Goal: Navigation & Orientation: Find specific page/section

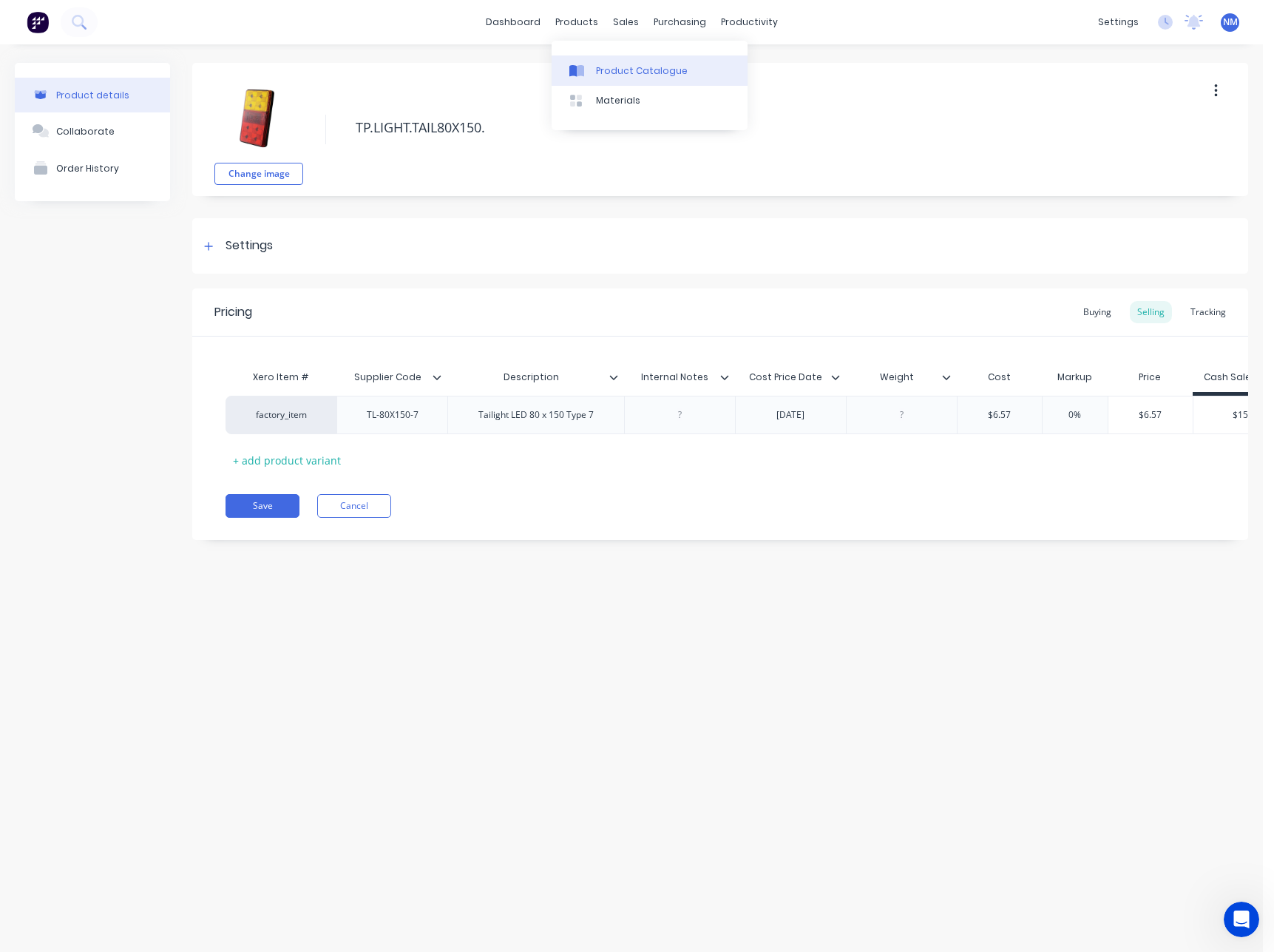
click at [616, 68] on div "Product Catalogue" at bounding box center [642, 70] width 92 height 13
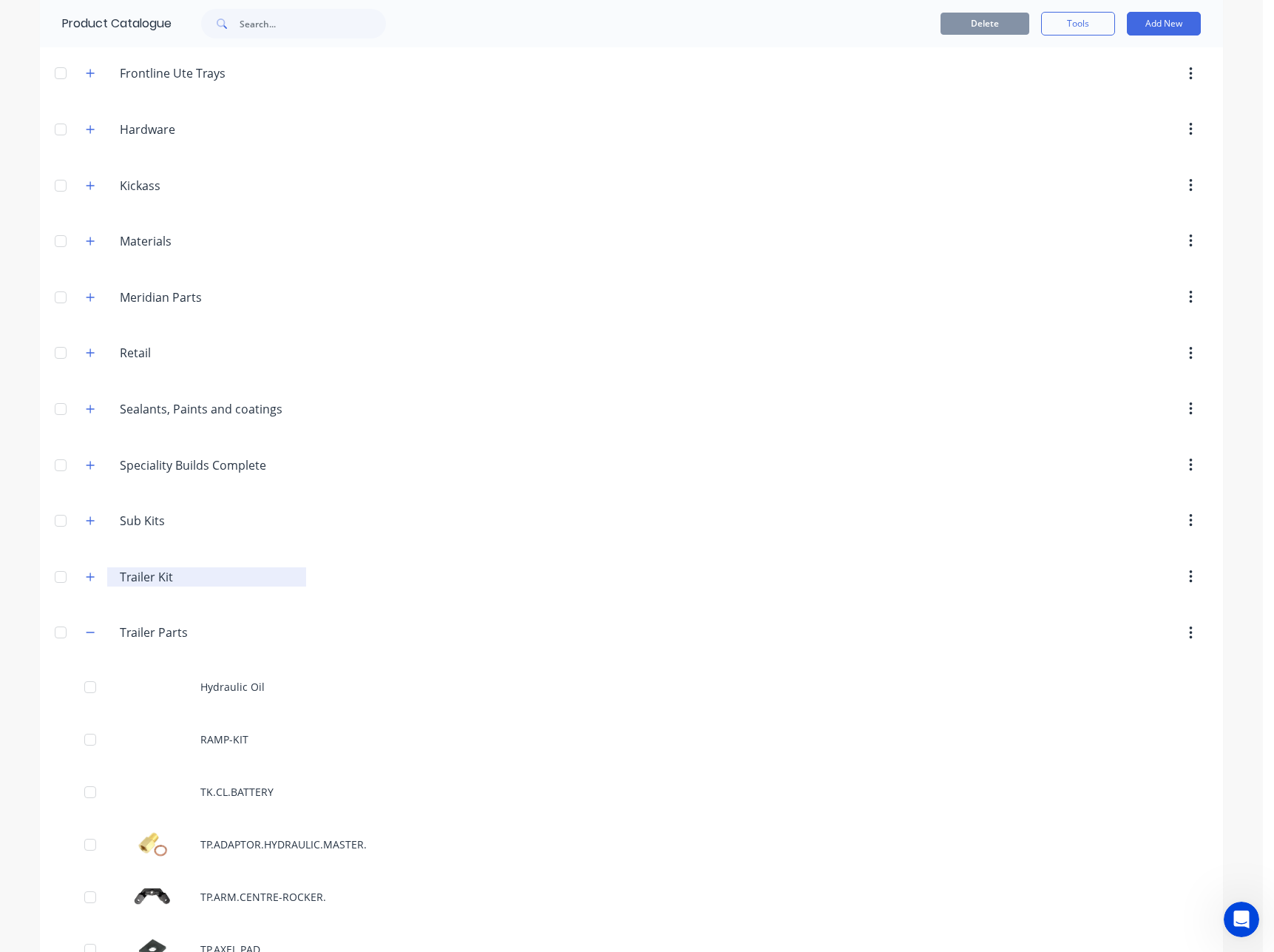
scroll to position [540, 0]
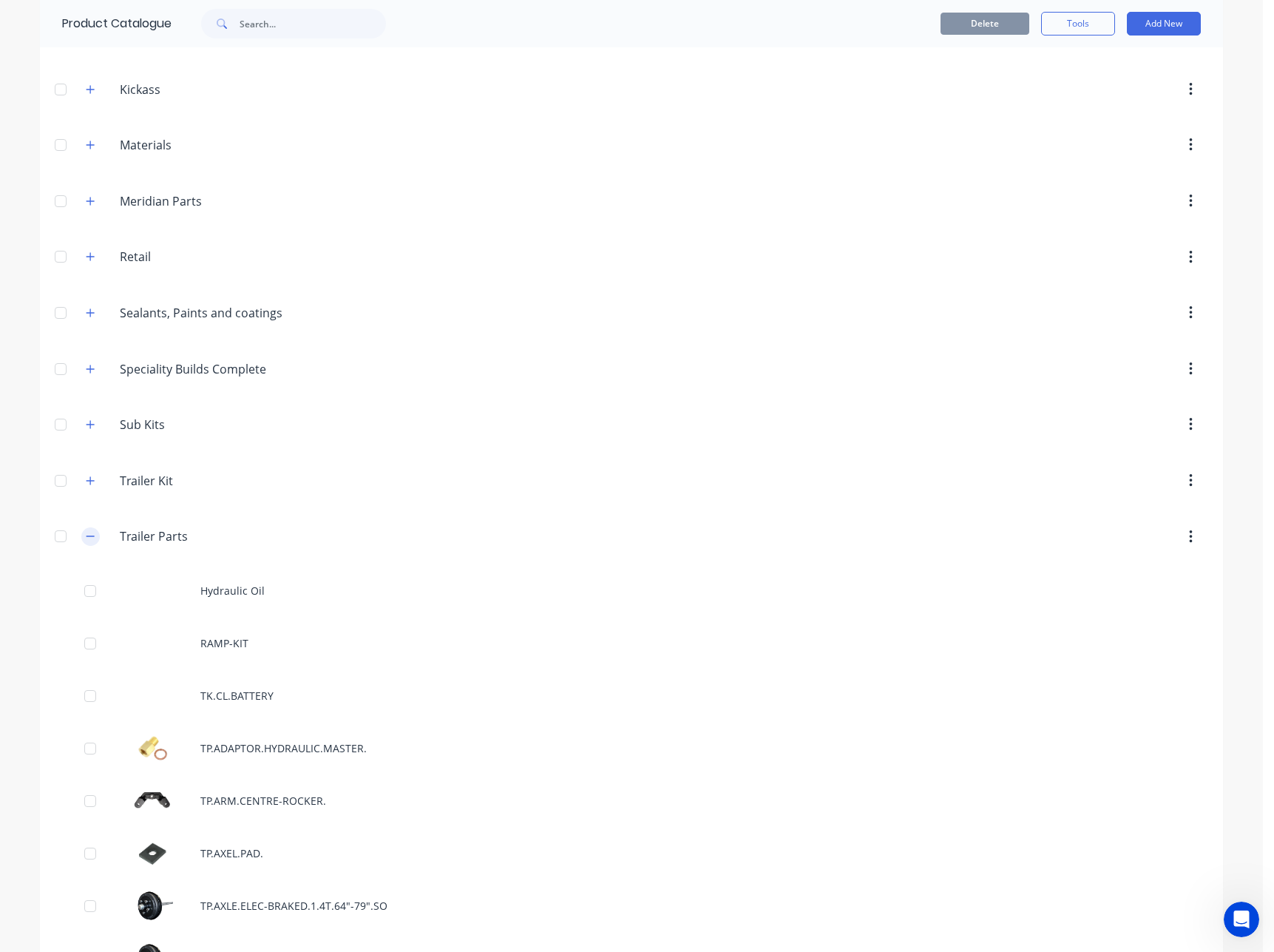
click at [91, 535] on button "button" at bounding box center [90, 536] width 18 height 18
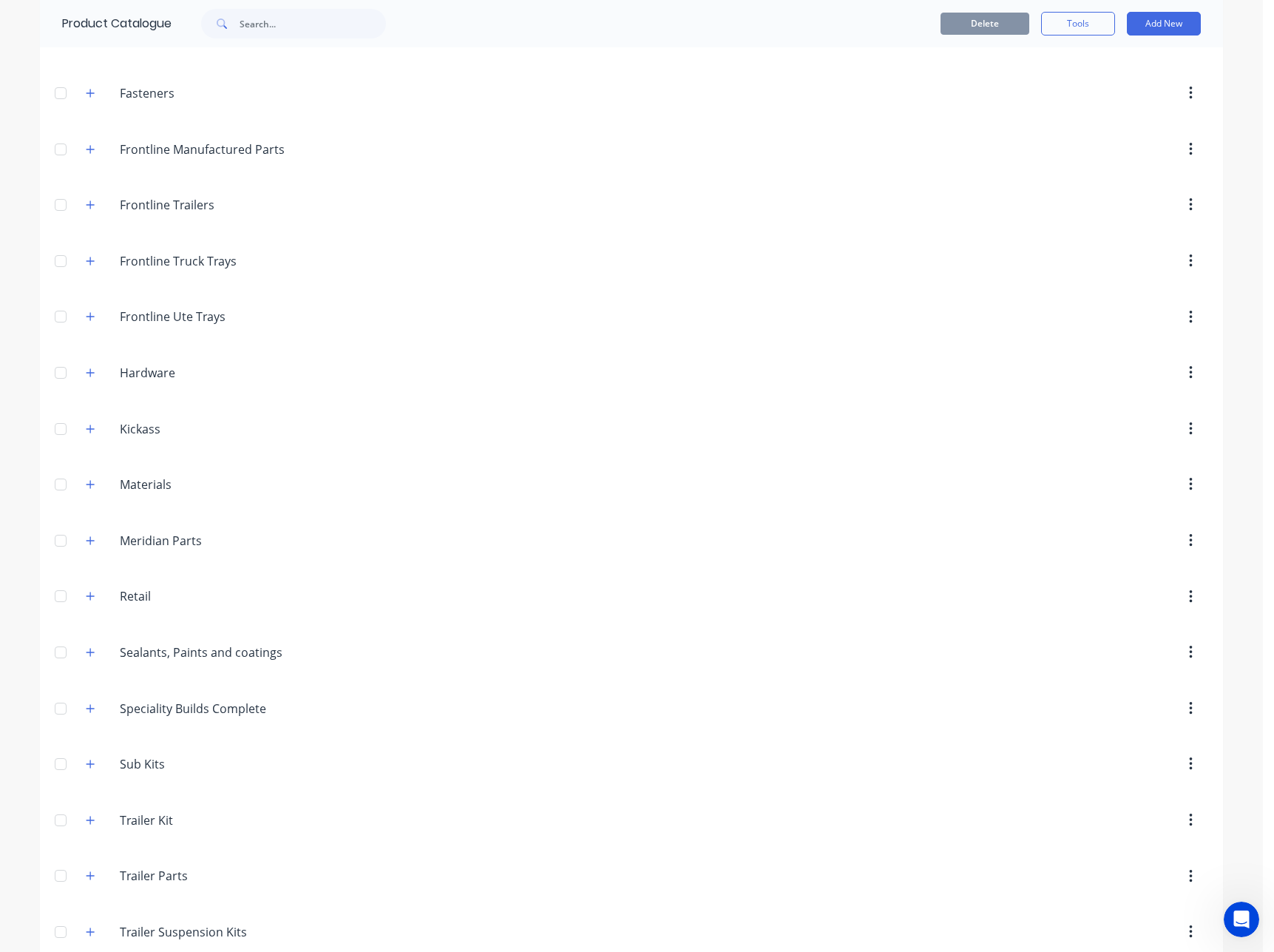
scroll to position [0, 0]
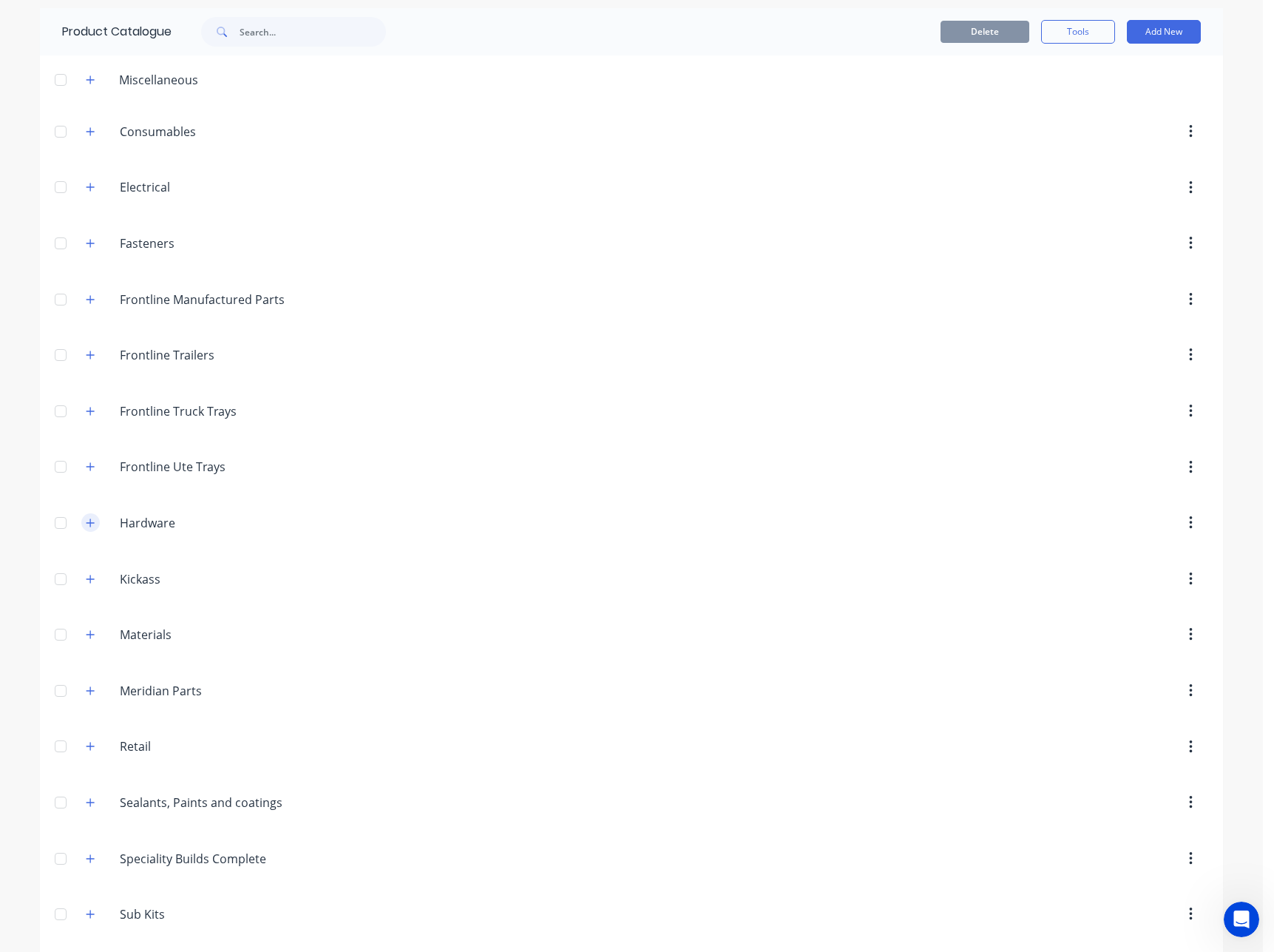
click at [85, 528] on button "button" at bounding box center [90, 522] width 18 height 18
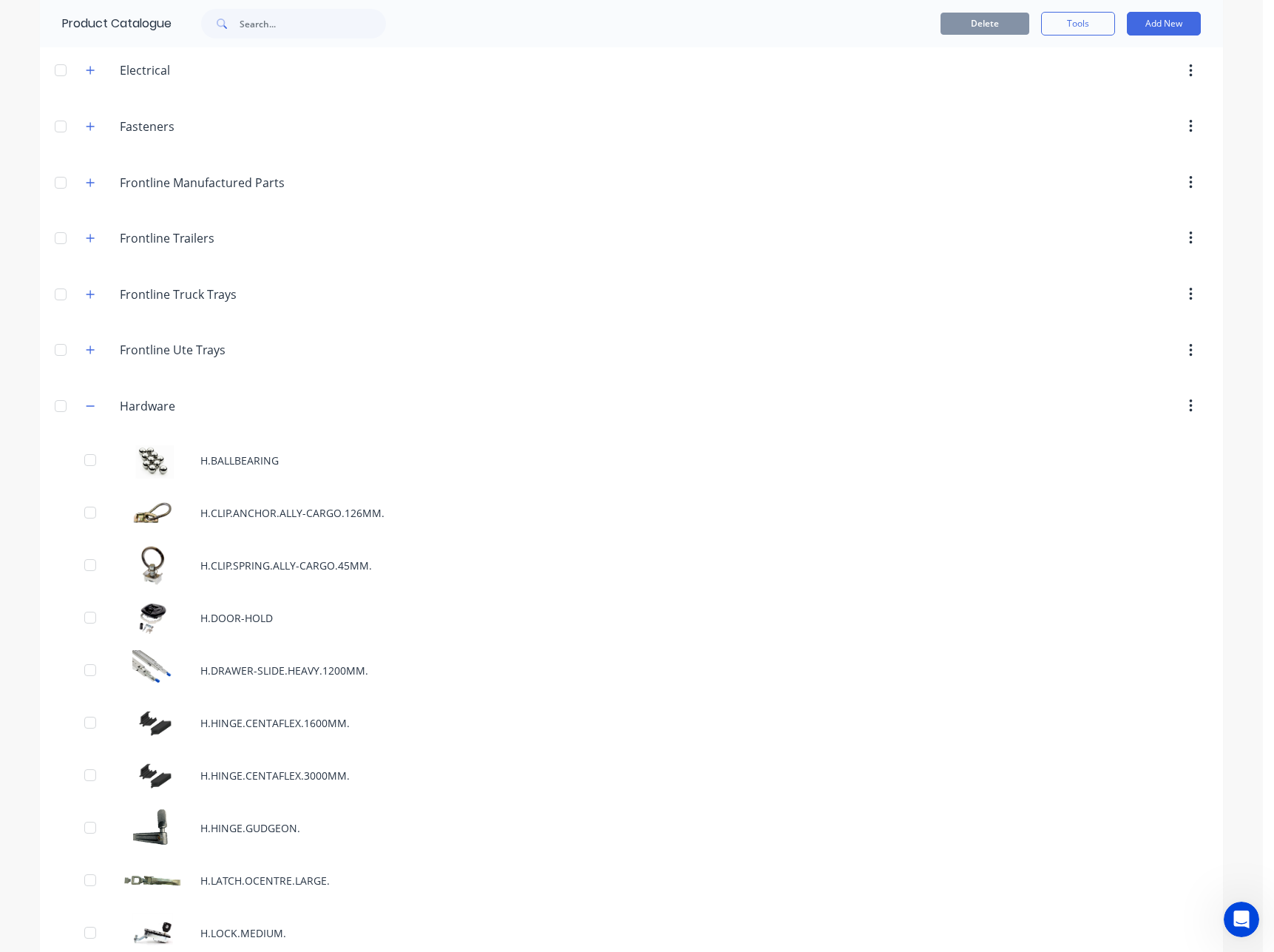
scroll to position [78, 0]
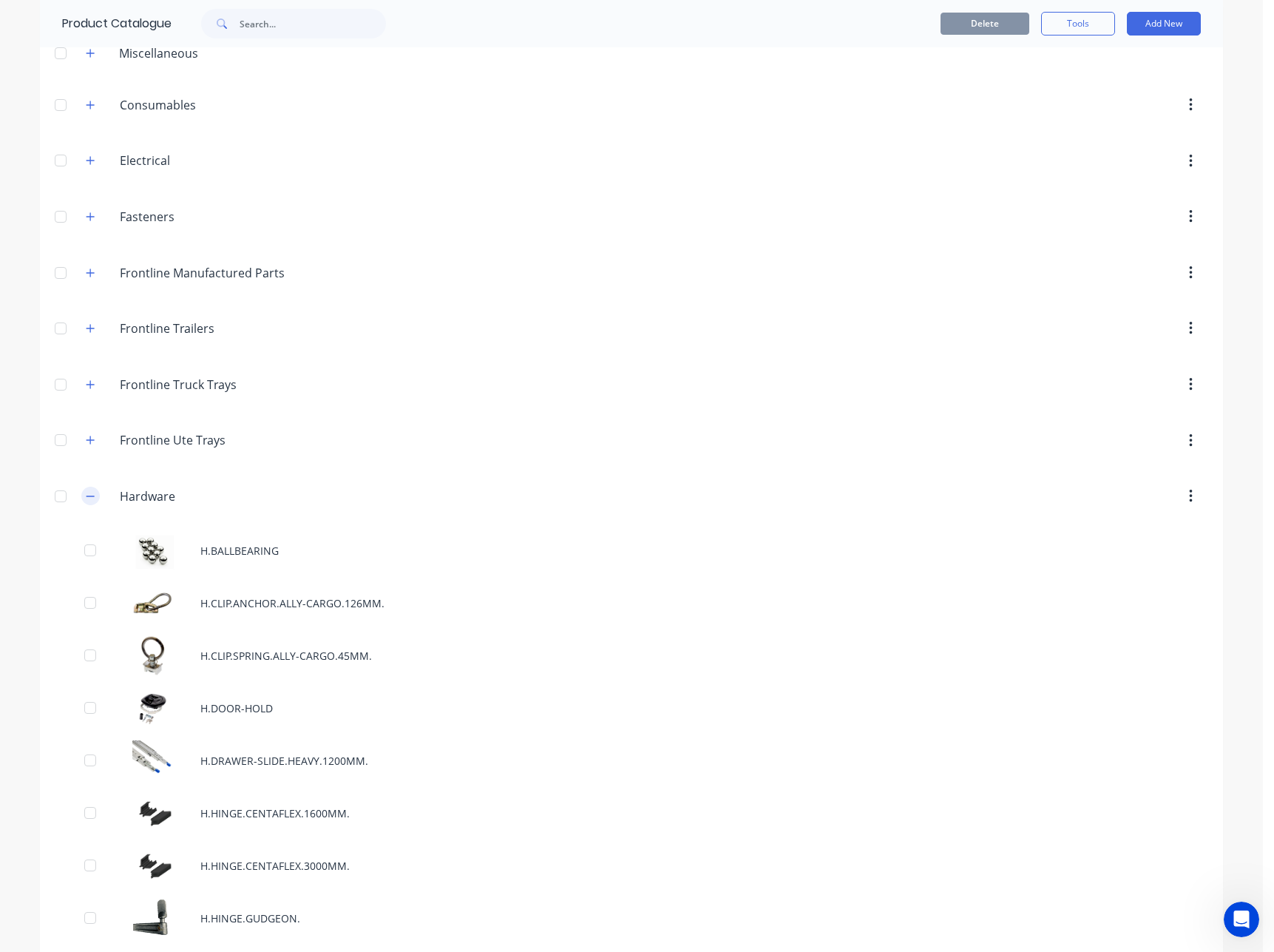
click at [86, 496] on icon "button" at bounding box center [90, 495] width 8 height 1
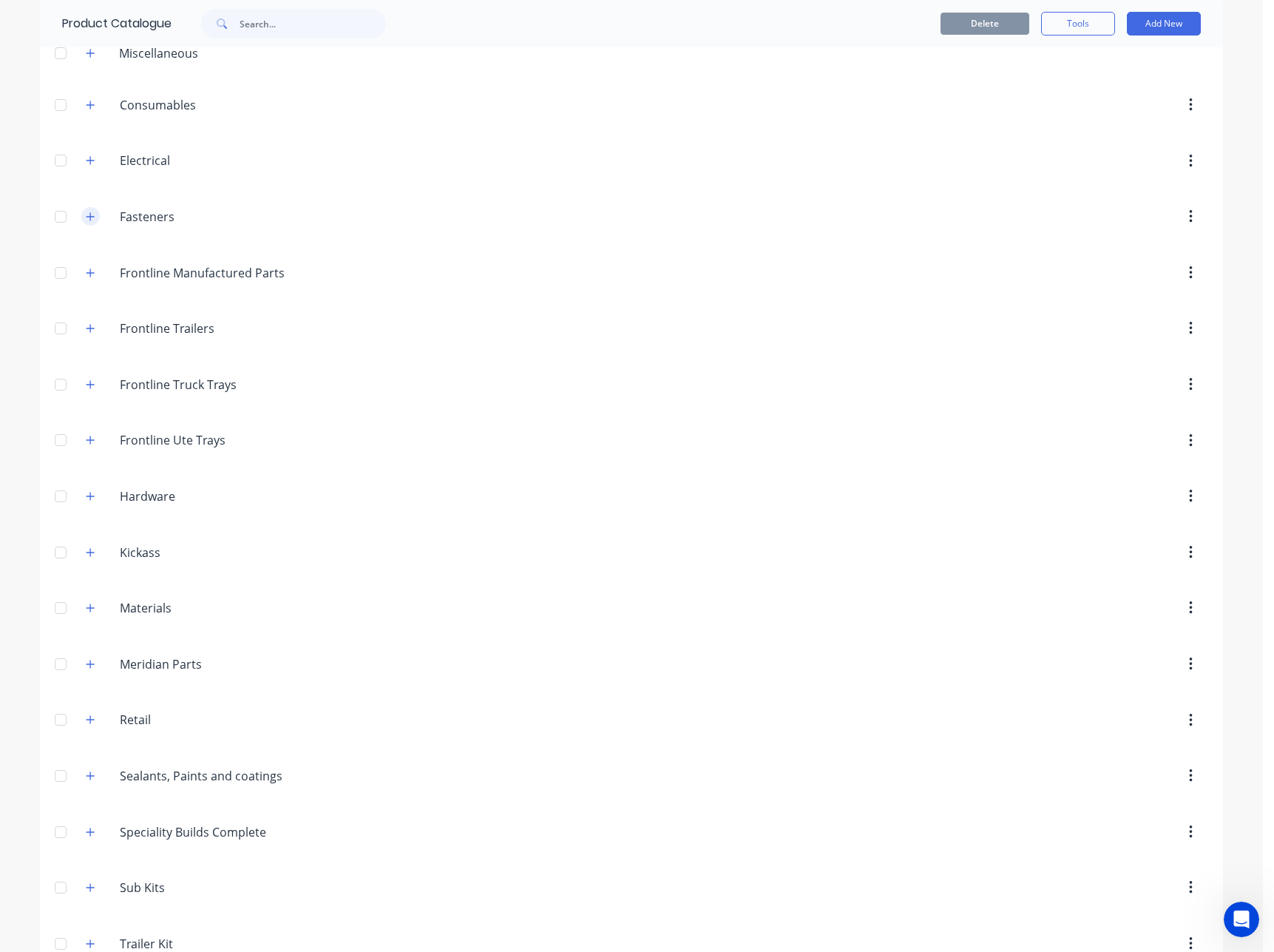
click at [85, 214] on icon "button" at bounding box center [89, 216] width 9 height 10
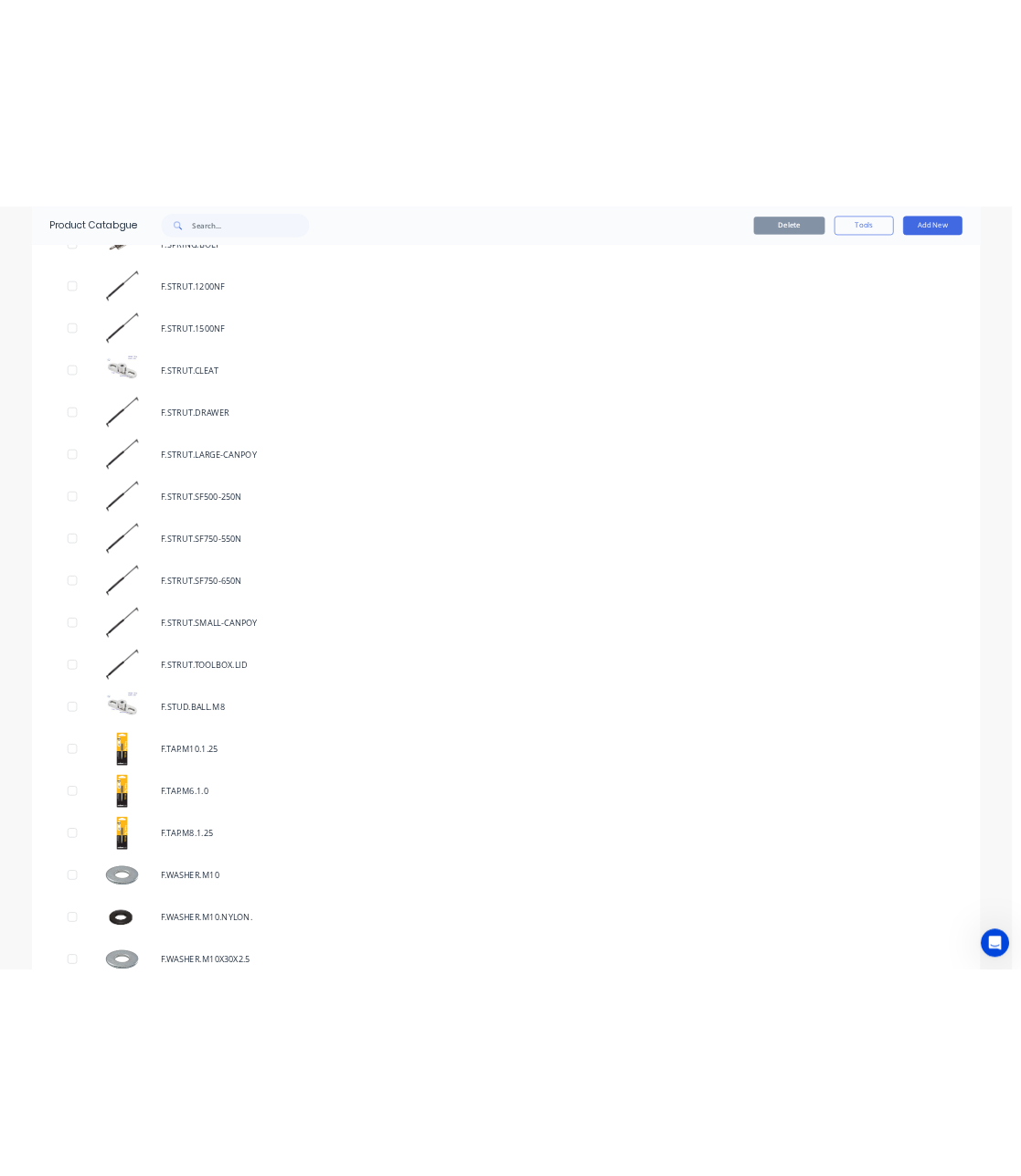
scroll to position [4023, 0]
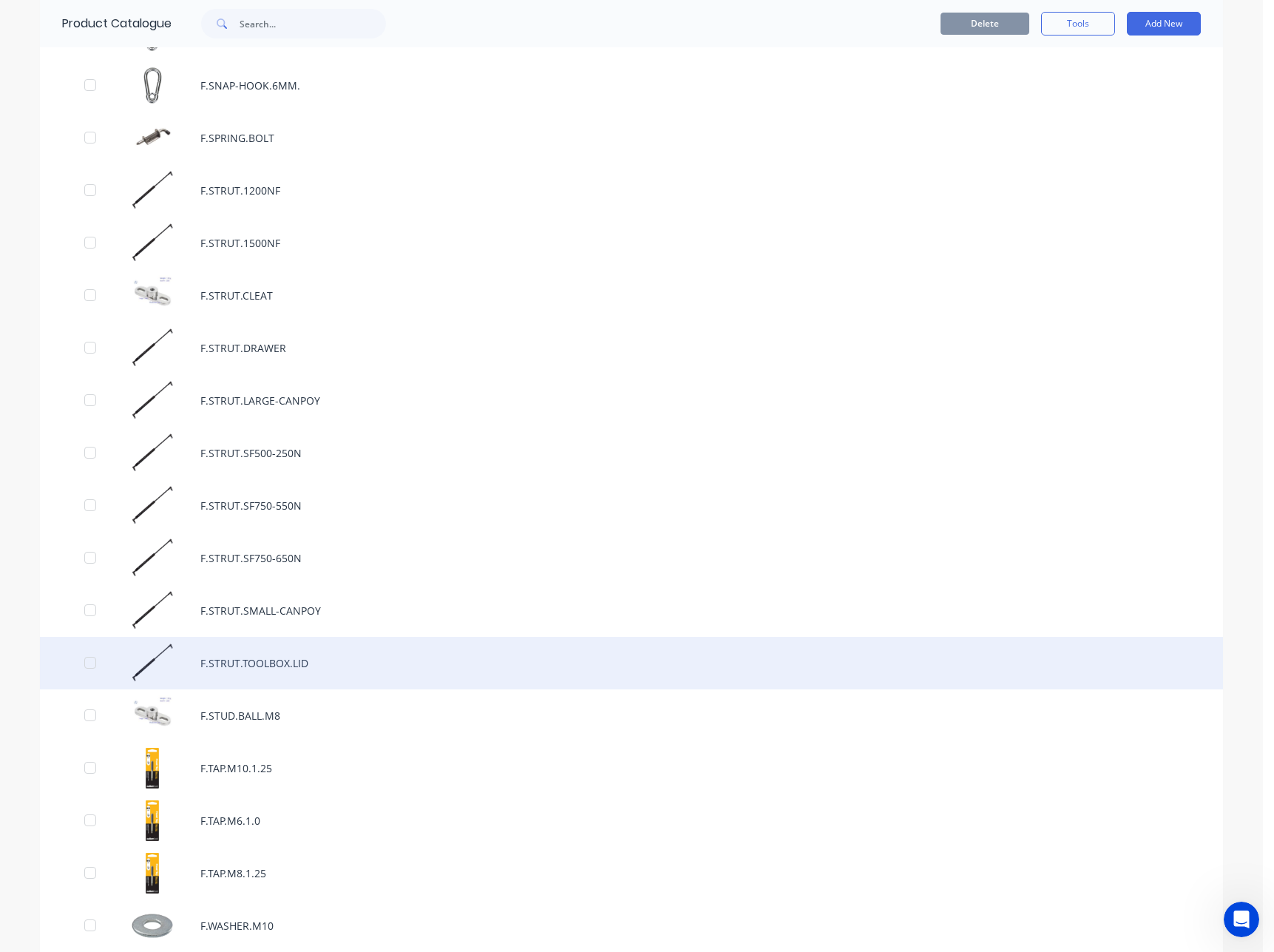
click at [298, 677] on div "F.STRUT.TOOLBOX.LID" at bounding box center [631, 663] width 1183 height 52
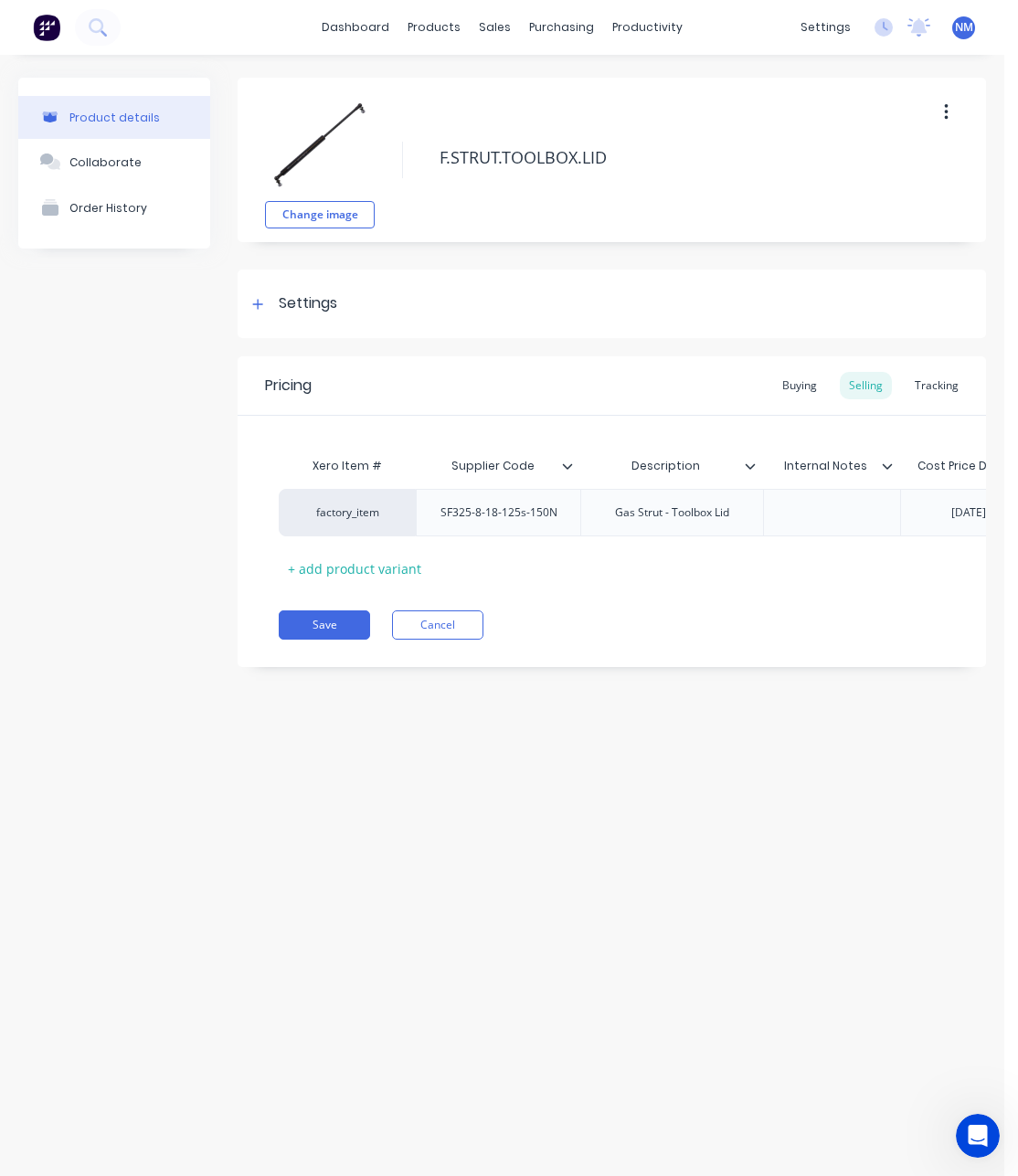
type textarea "x"
